Goal: Browse casually: Explore the website without a specific task or goal

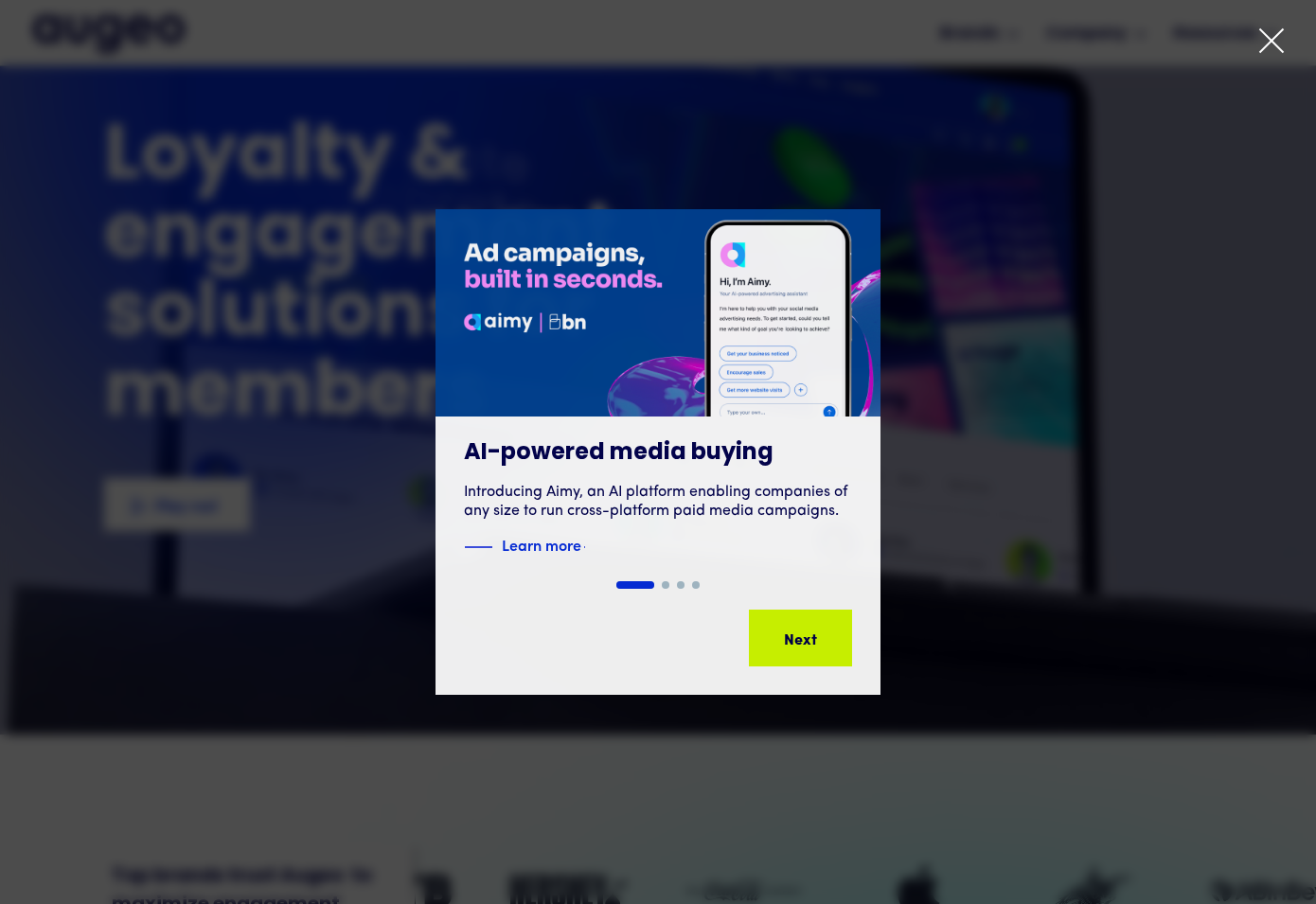
scroll to position [213, 0]
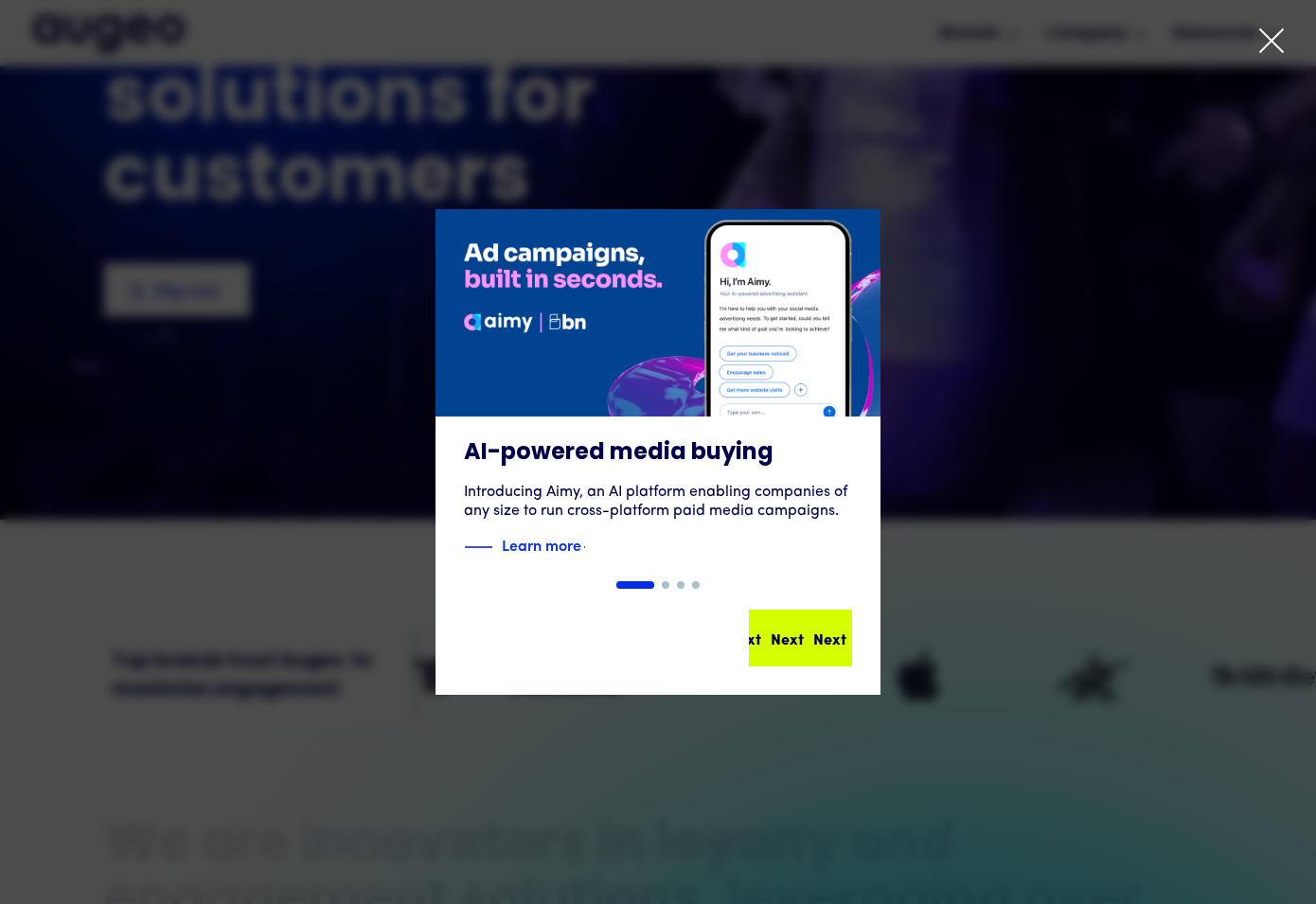
click at [814, 644] on div "Next" at bounding box center [830, 637] width 33 height 22
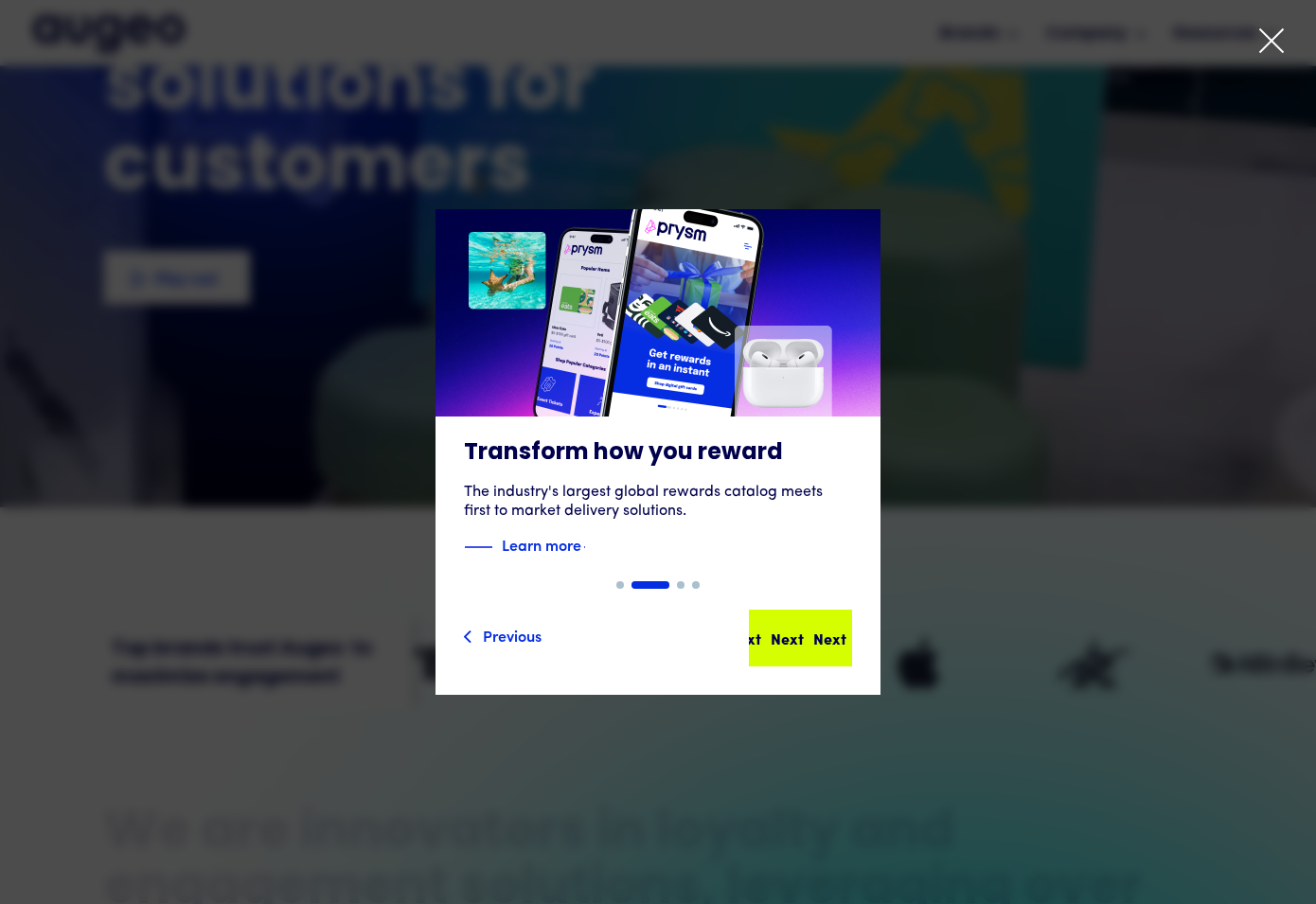
click at [814, 634] on div "Next" at bounding box center [830, 637] width 33 height 22
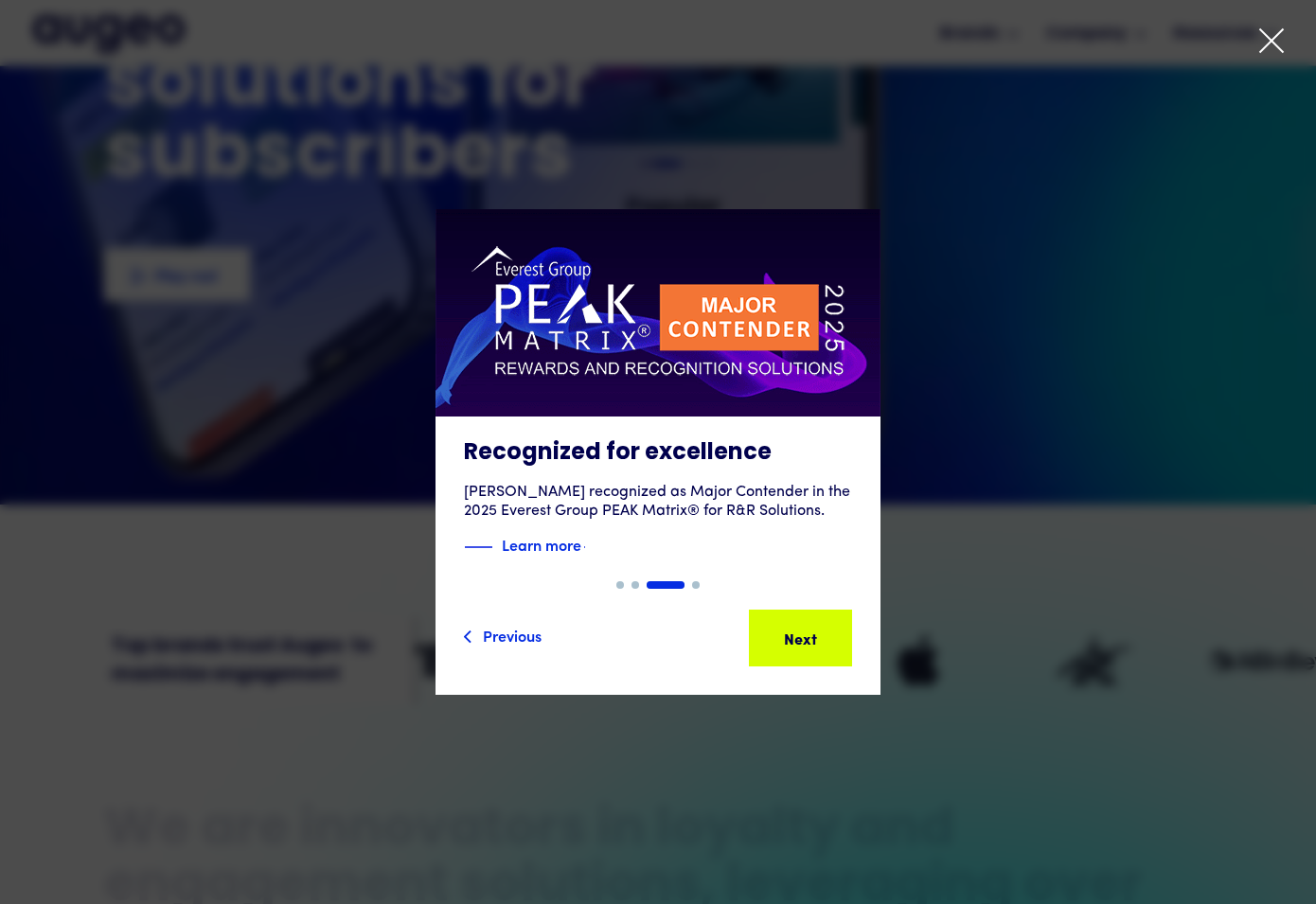
click at [1258, 42] on icon at bounding box center [1271, 40] width 28 height 28
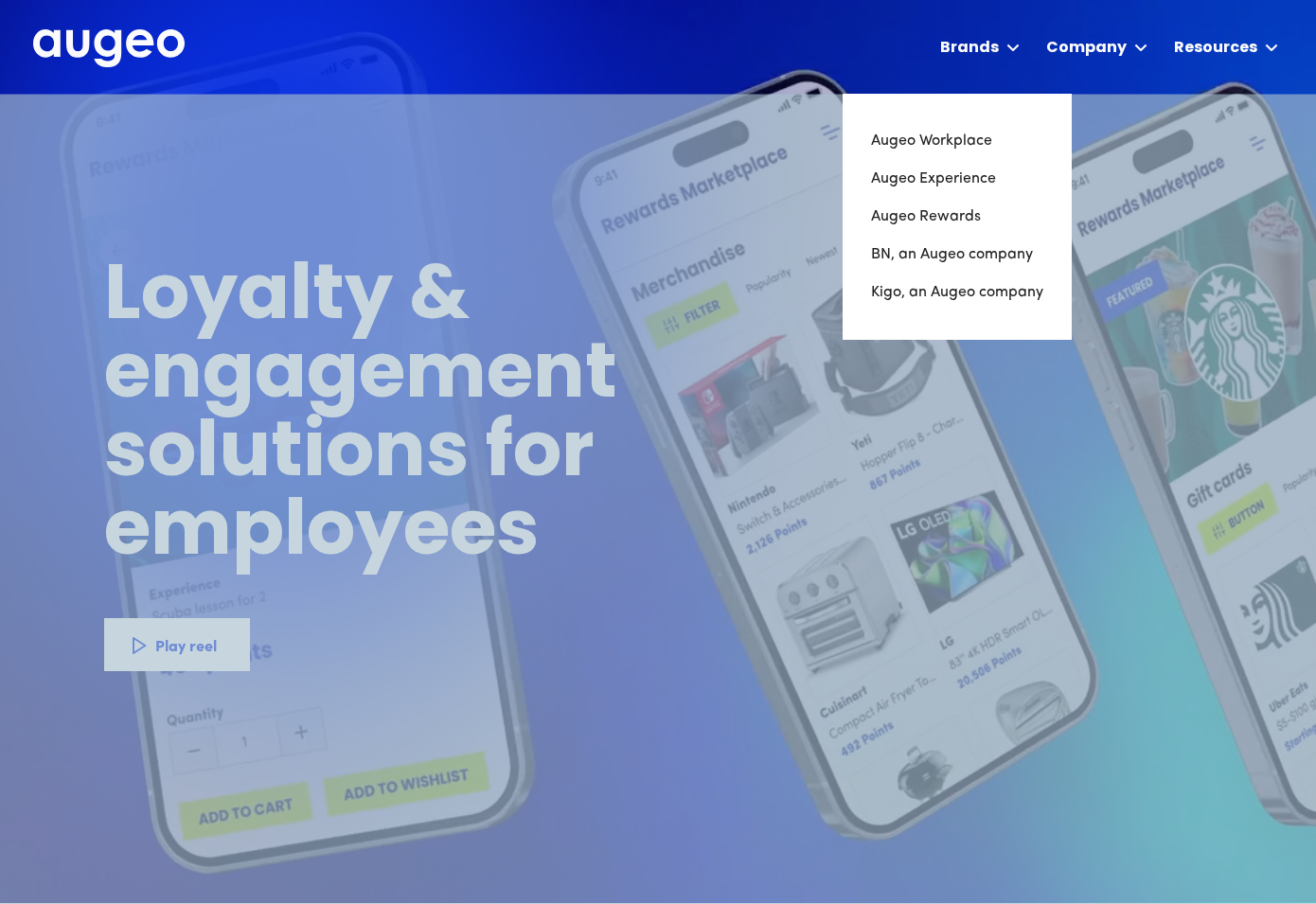
scroll to position [0, 0]
